Goal: Information Seeking & Learning: Find specific fact

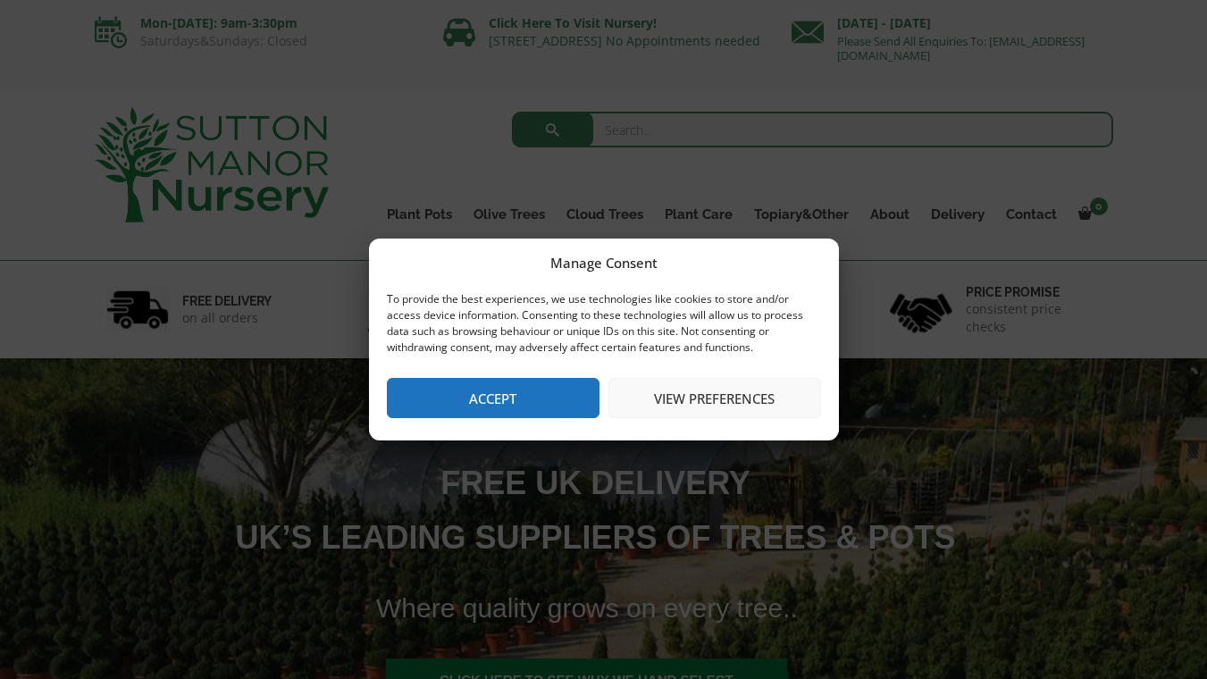
click at [568, 403] on button "Accept" at bounding box center [493, 398] width 213 height 40
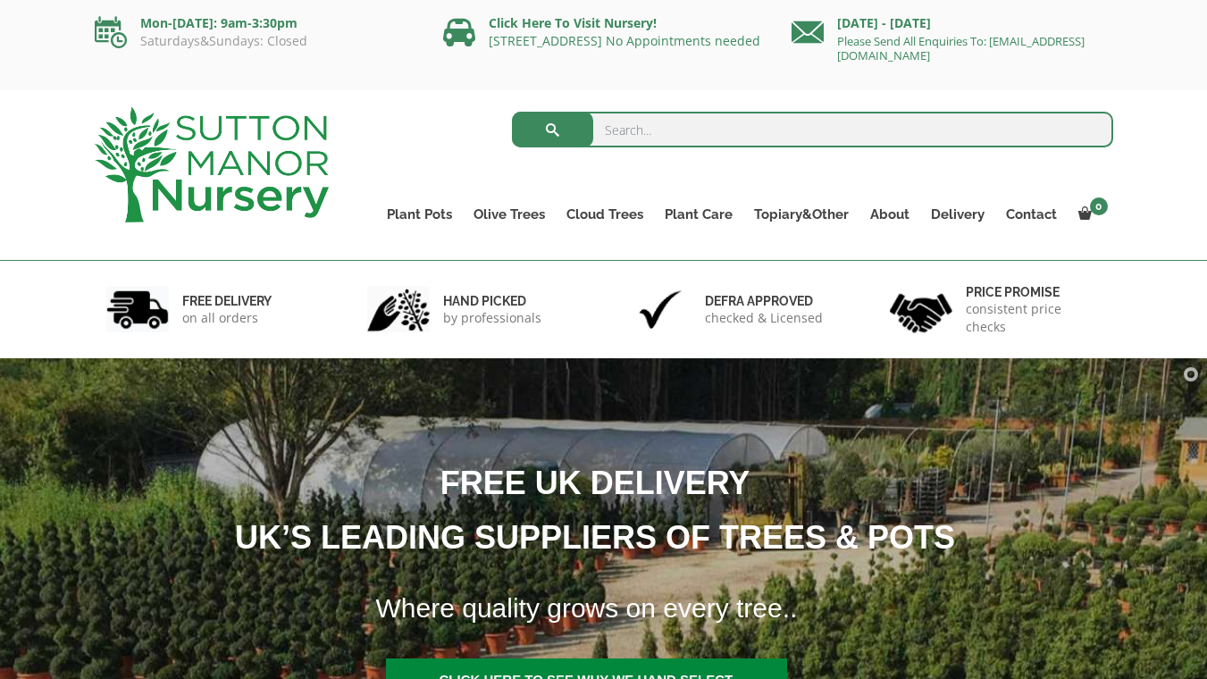
click at [668, 122] on input "search" at bounding box center [812, 130] width 601 height 36
type input "rowan"
click at [544, 127] on button "submit" at bounding box center [552, 130] width 81 height 36
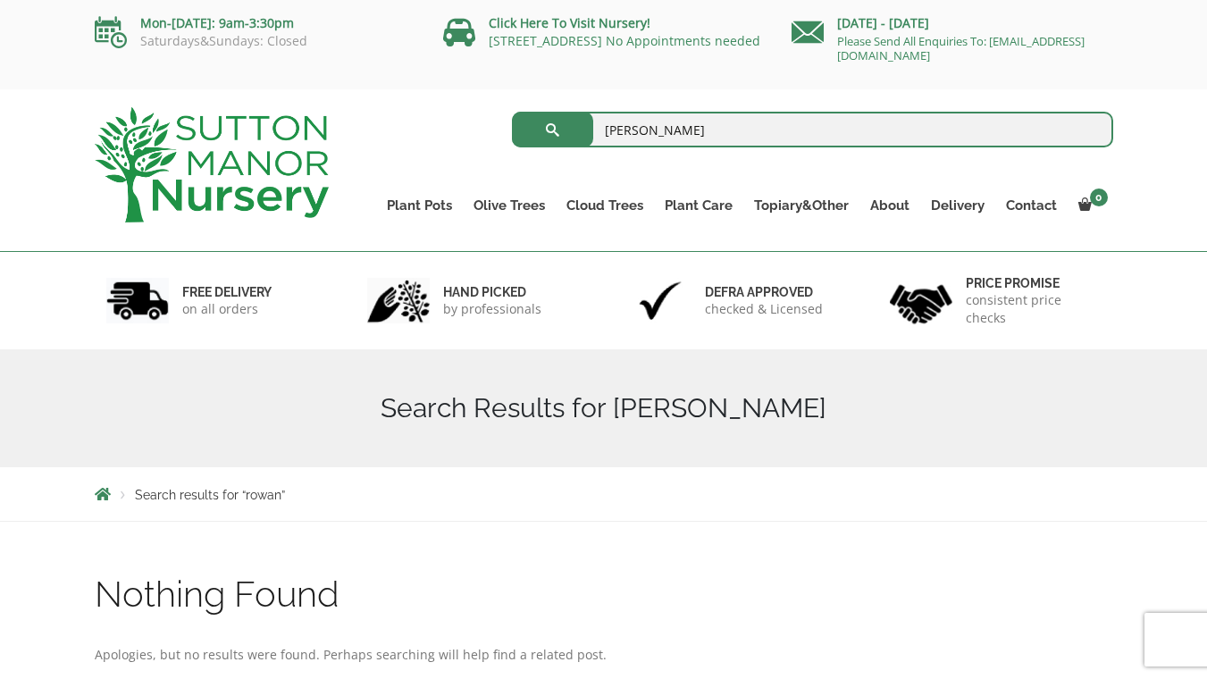
click at [660, 129] on input "[PERSON_NAME]" at bounding box center [812, 130] width 601 height 36
type input "r"
type input "moutain ash"
click at [562, 135] on button "submit" at bounding box center [552, 130] width 81 height 36
